Goal: Task Accomplishment & Management: Complete application form

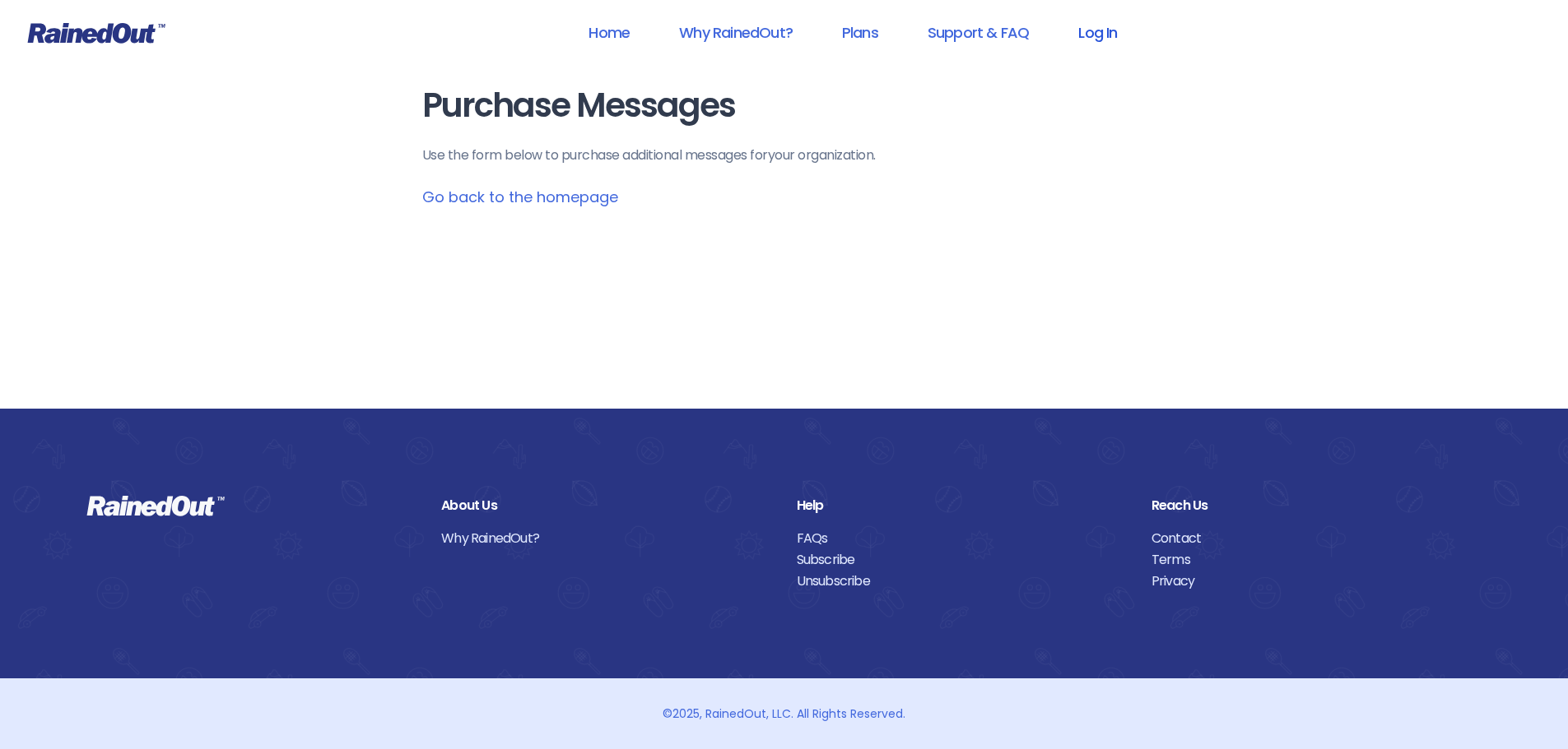
click at [1084, 34] on link "Log In" at bounding box center [1097, 33] width 82 height 37
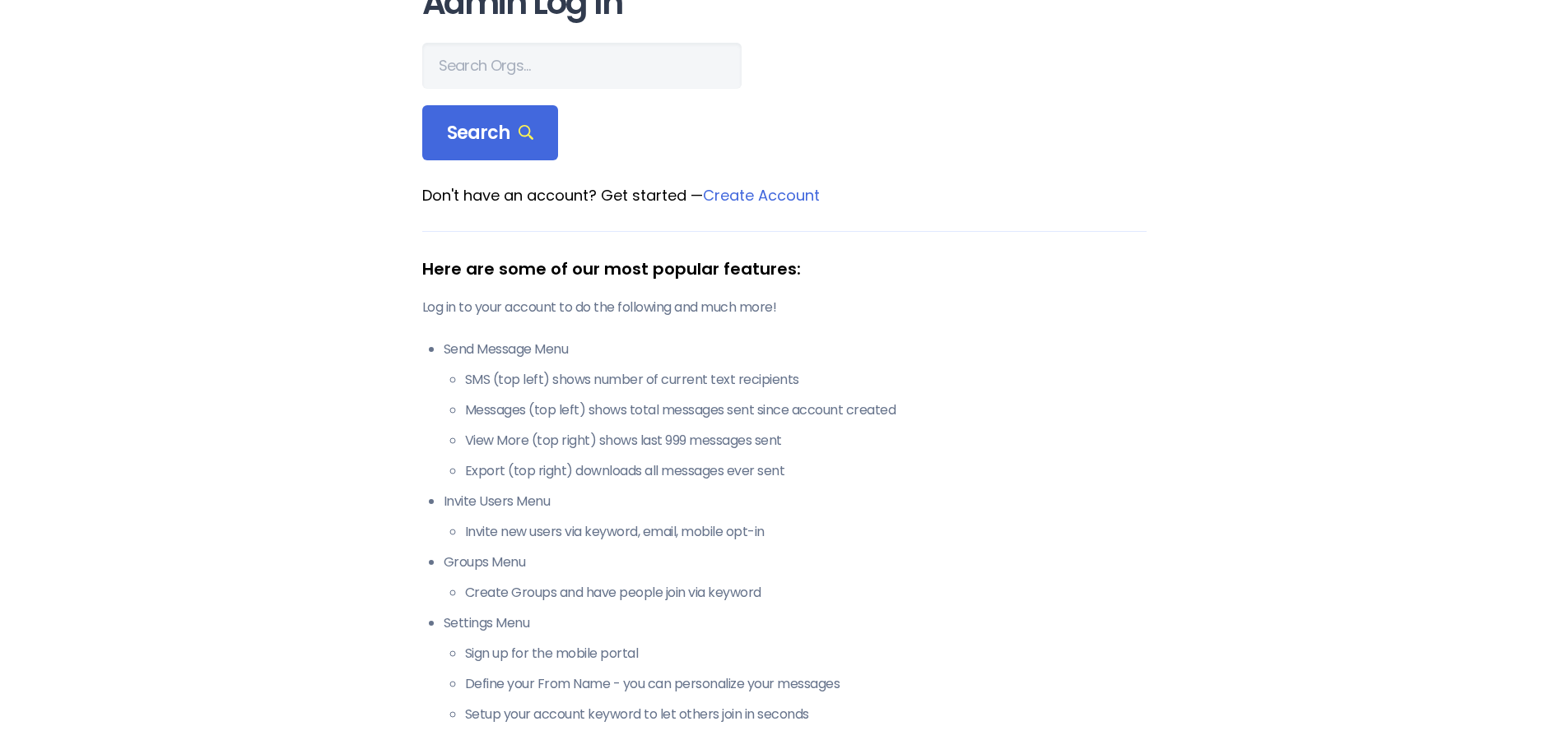
scroll to position [83, 0]
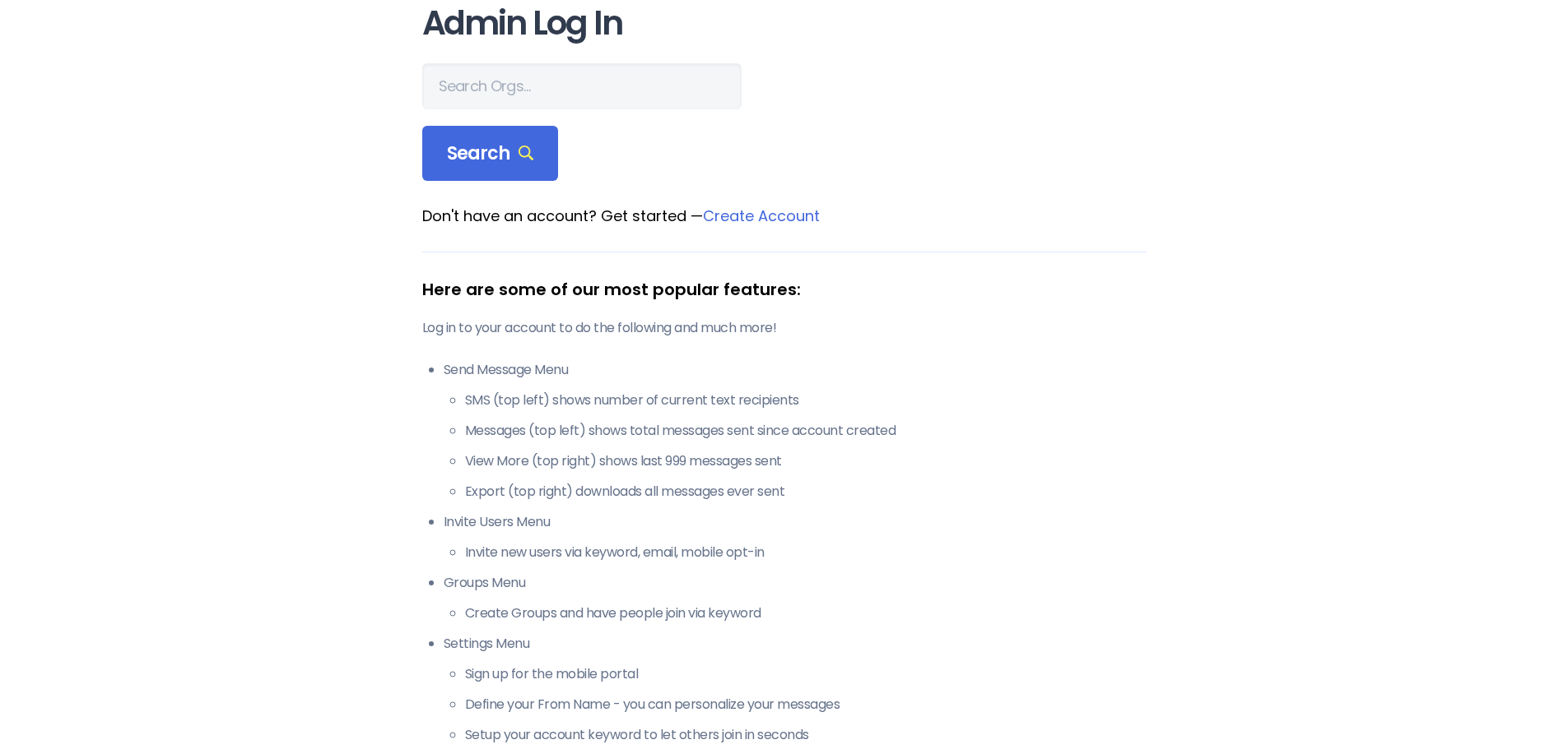
click at [787, 215] on link "Create Account" at bounding box center [761, 216] width 117 height 21
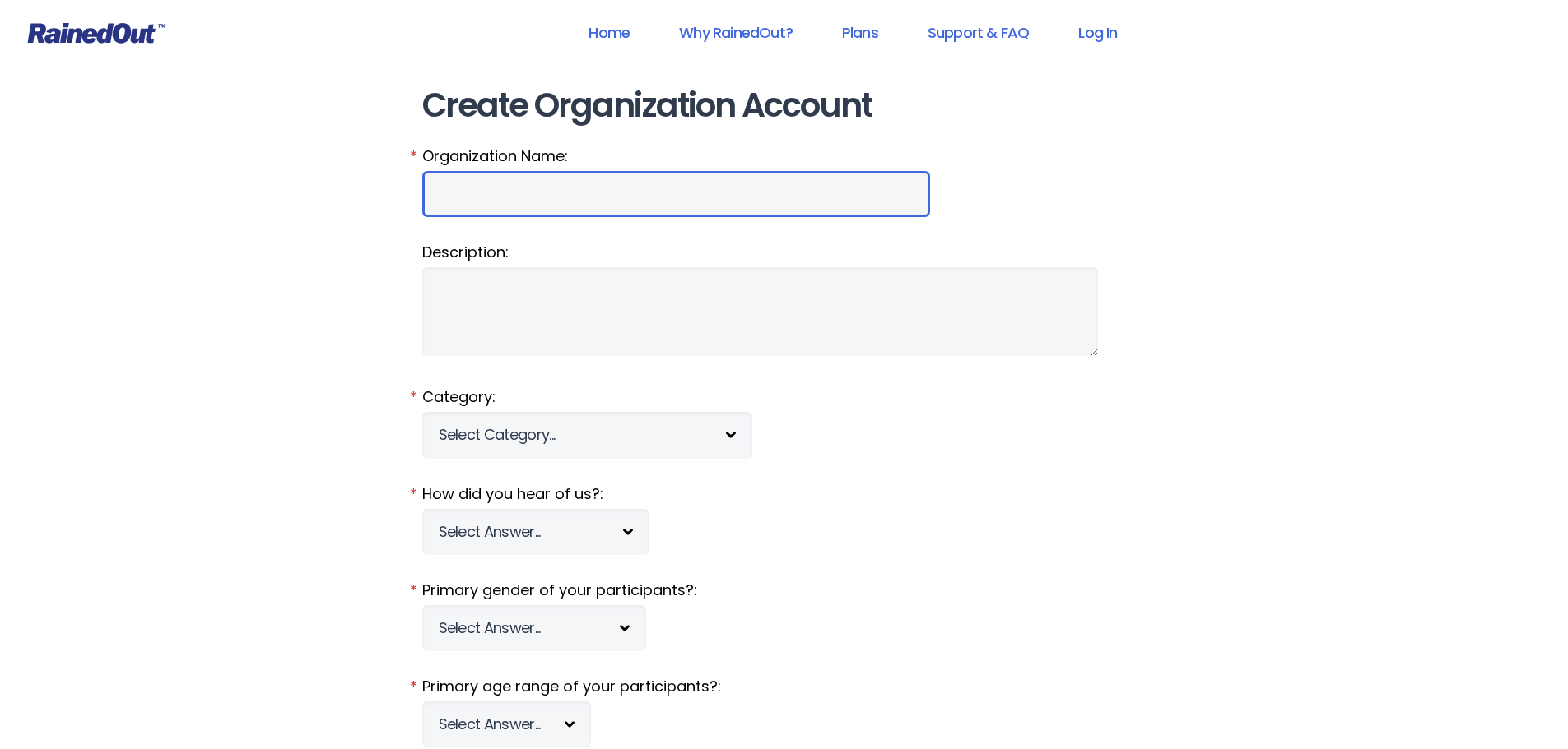
click at [537, 184] on input "Organization Name:" at bounding box center [676, 194] width 507 height 46
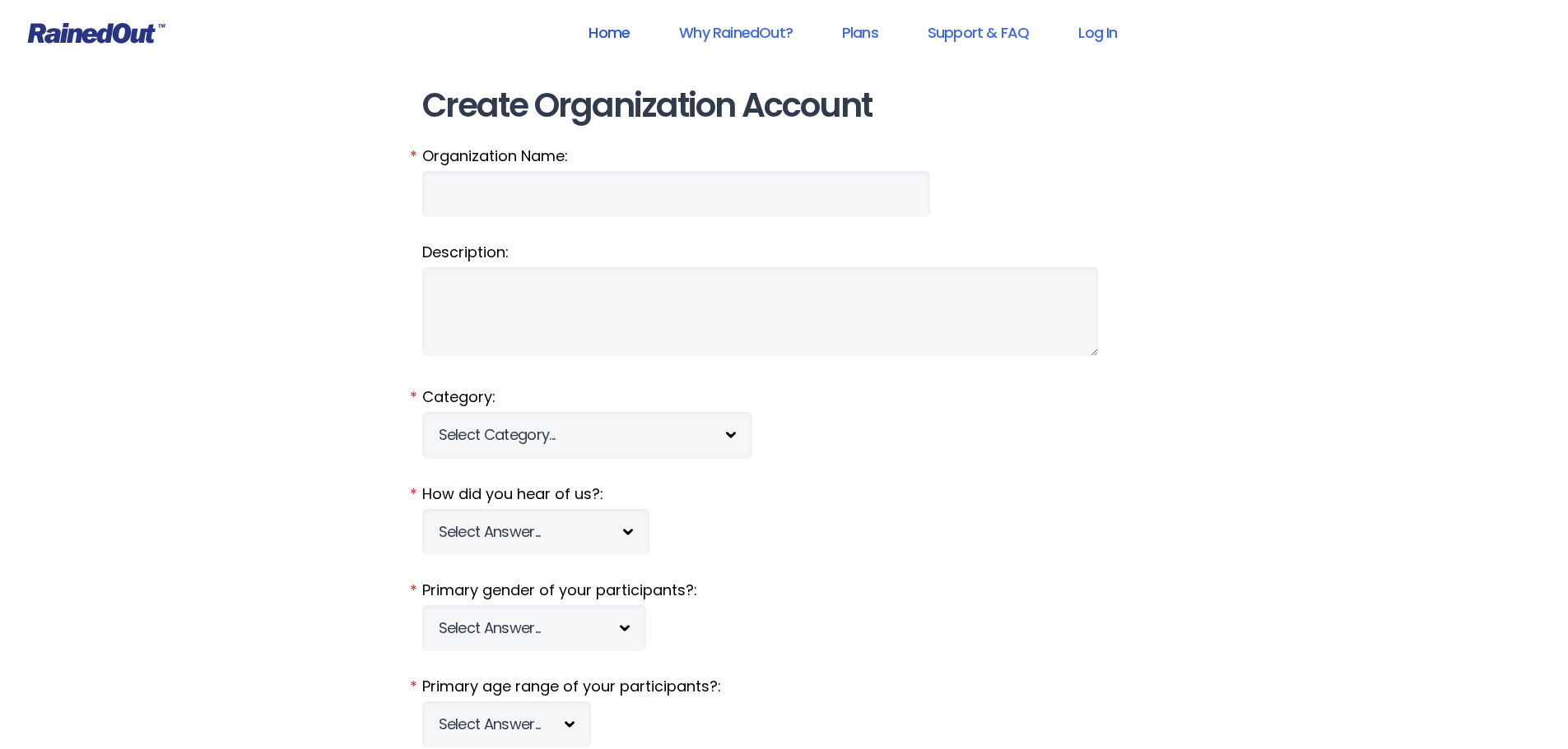
click at [613, 27] on link "Home" at bounding box center [608, 33] width 84 height 37
